Goal: Information Seeking & Learning: Learn about a topic

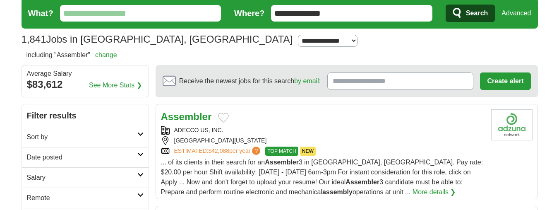
scroll to position [41, 0]
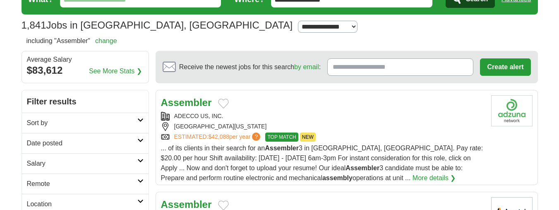
click at [412, 178] on link "More details ❯" at bounding box center [433, 178] width 43 height 10
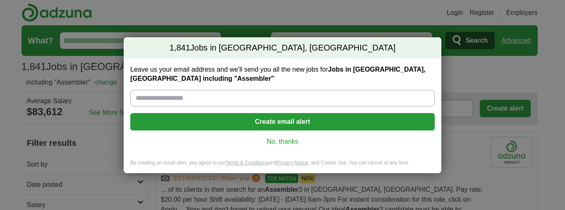
click at [287, 140] on link "No, thanks" at bounding box center [282, 141] width 291 height 9
